Goal: Information Seeking & Learning: Understand process/instructions

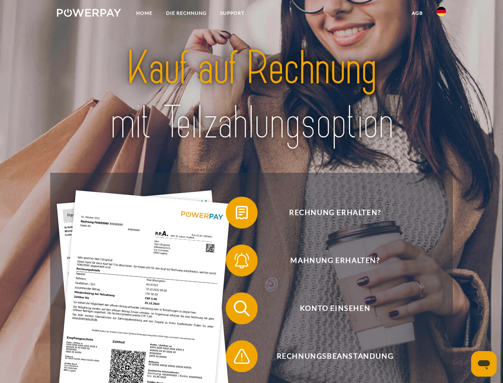
click at [89, 14] on img at bounding box center [89, 13] width 64 height 8
click at [441, 14] on img at bounding box center [442, 12] width 10 height 10
click at [417, 13] on link "agb" at bounding box center [417, 13] width 25 height 14
click at [236, 214] on span at bounding box center [230, 212] width 40 height 40
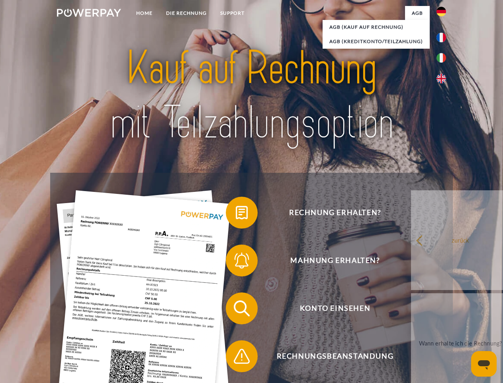
click at [236, 262] on span at bounding box center [230, 260] width 40 height 40
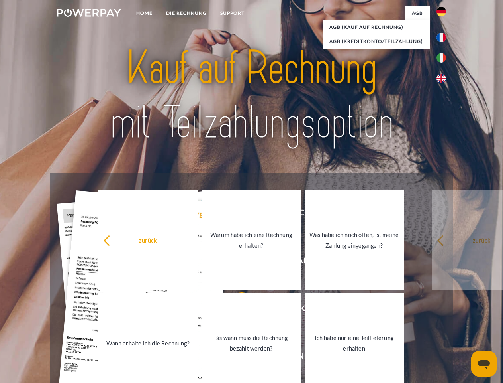
click at [236, 310] on link "Bis wann muss die Rechnung bezahlt werden?" at bounding box center [251, 343] width 99 height 100
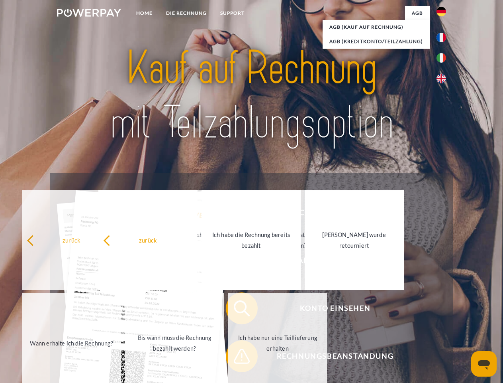
click at [236, 357] on span at bounding box center [230, 356] width 40 height 40
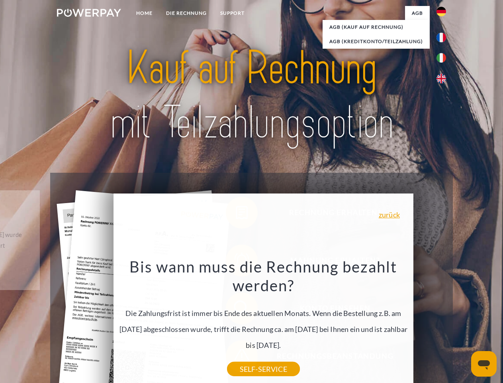
click at [484, 363] on icon "Messaging-Fenster öffnen" at bounding box center [484, 365] width 12 height 10
